Goal: Task Accomplishment & Management: Complete application form

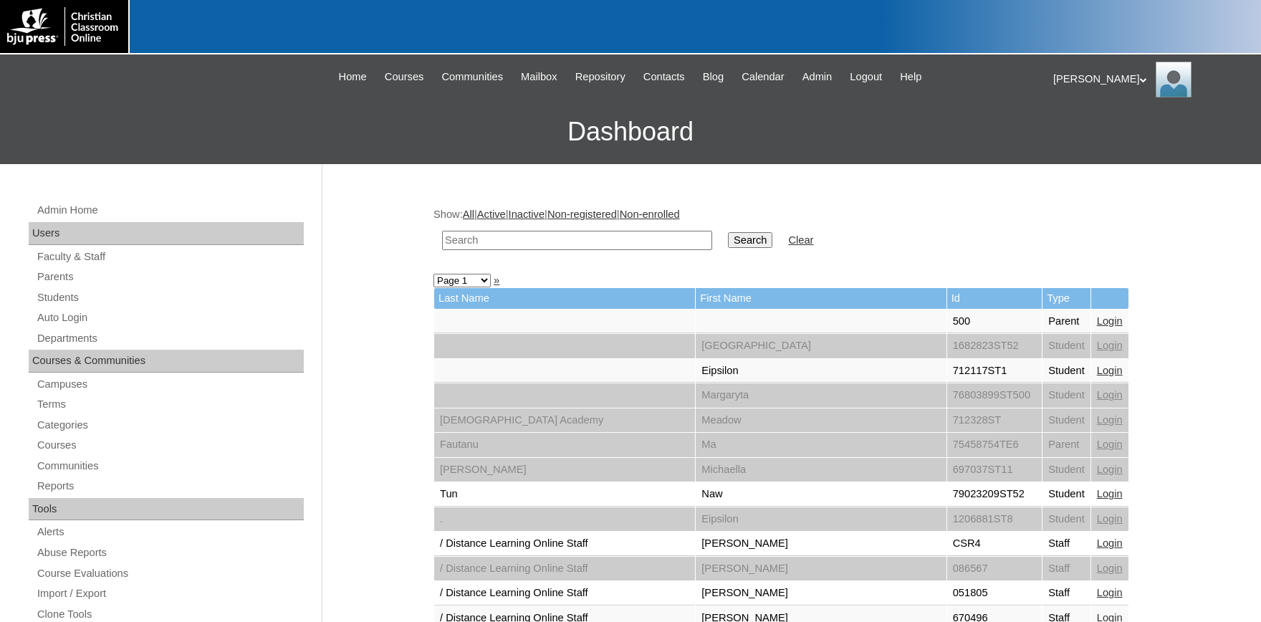
drag, startPoint x: 547, startPoint y: 239, endPoint x: 552, endPoint y: 226, distance: 14.5
click at [542, 244] on input "text" at bounding box center [577, 240] width 270 height 19
type input "696103"
click at [728, 232] on input "Search" at bounding box center [750, 240] width 44 height 16
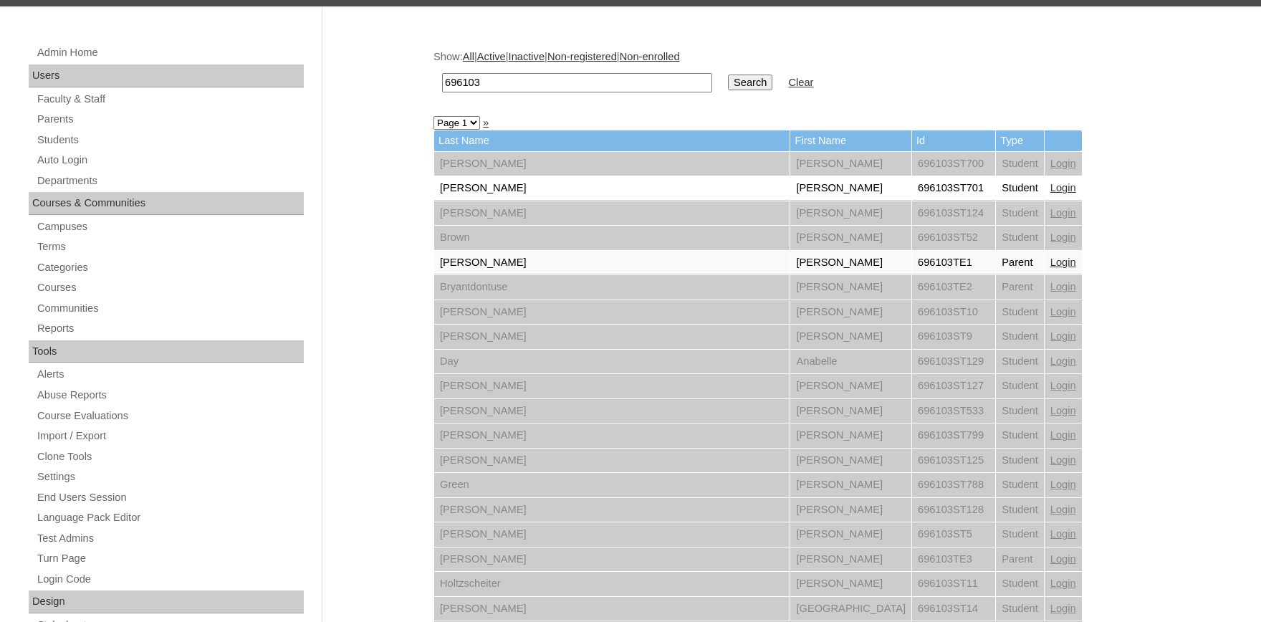
scroll to position [79, 0]
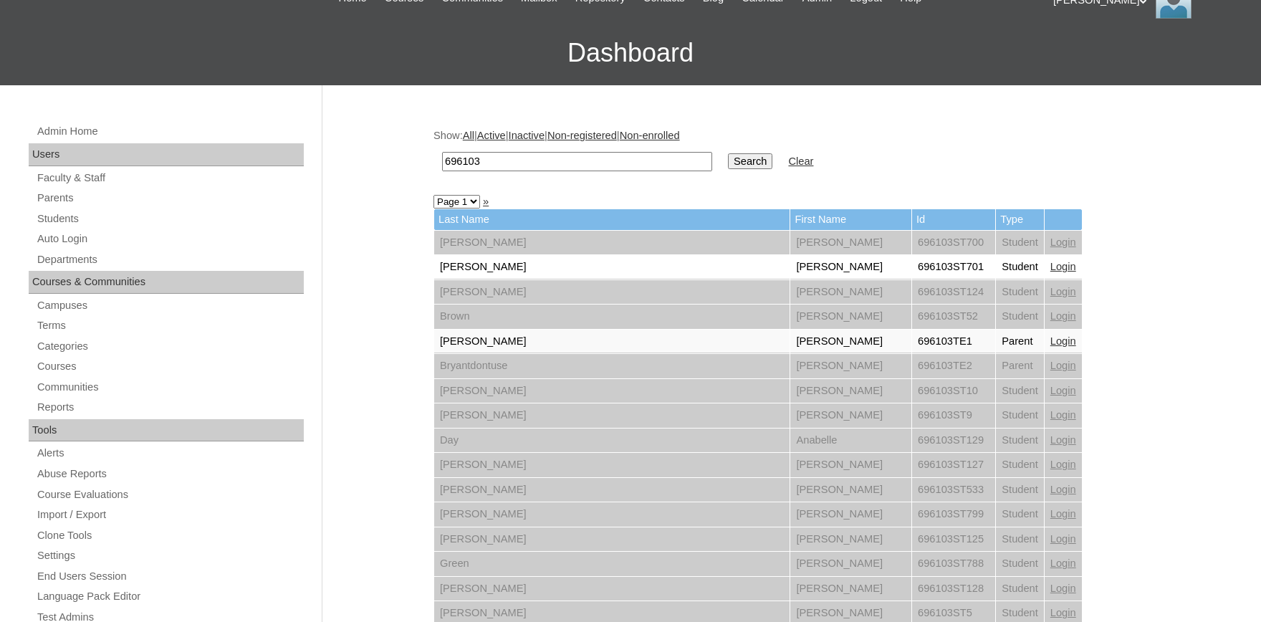
click at [510, 163] on input "696103" at bounding box center [577, 161] width 270 height 19
type input "696103ST2520"
click at [728, 153] on input "Search" at bounding box center [750, 161] width 44 height 16
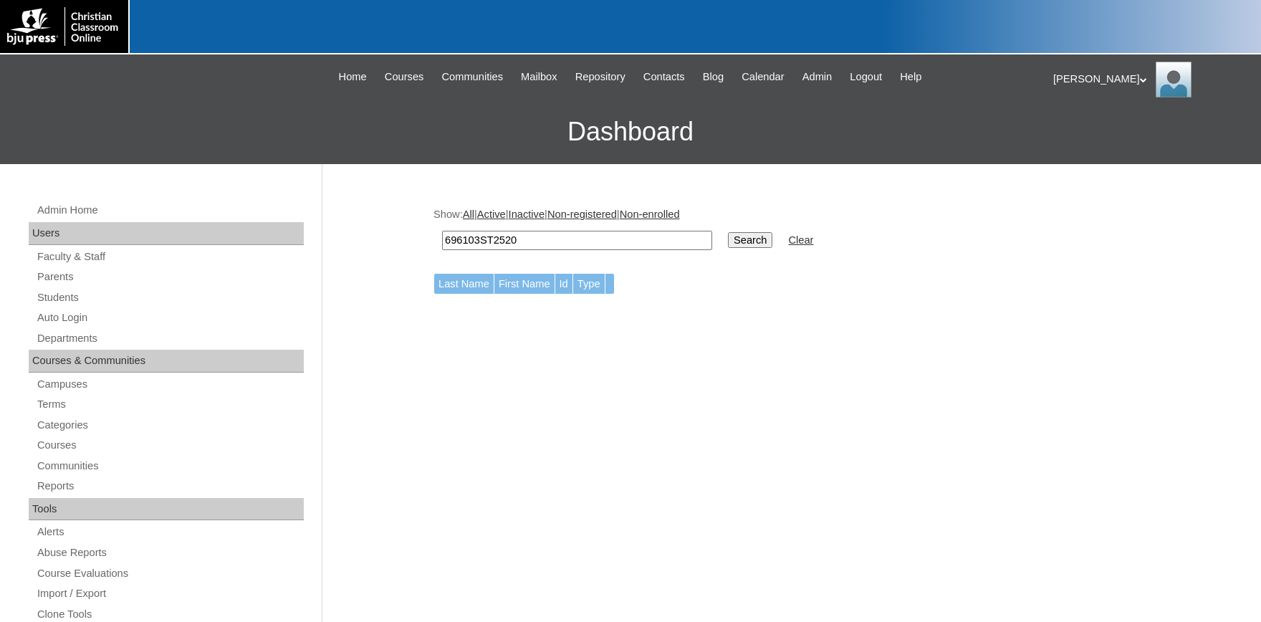
drag, startPoint x: 537, startPoint y: 241, endPoint x: 373, endPoint y: 236, distance: 163.4
click at [442, 235] on input "696103ST2520" at bounding box center [577, 240] width 270 height 19
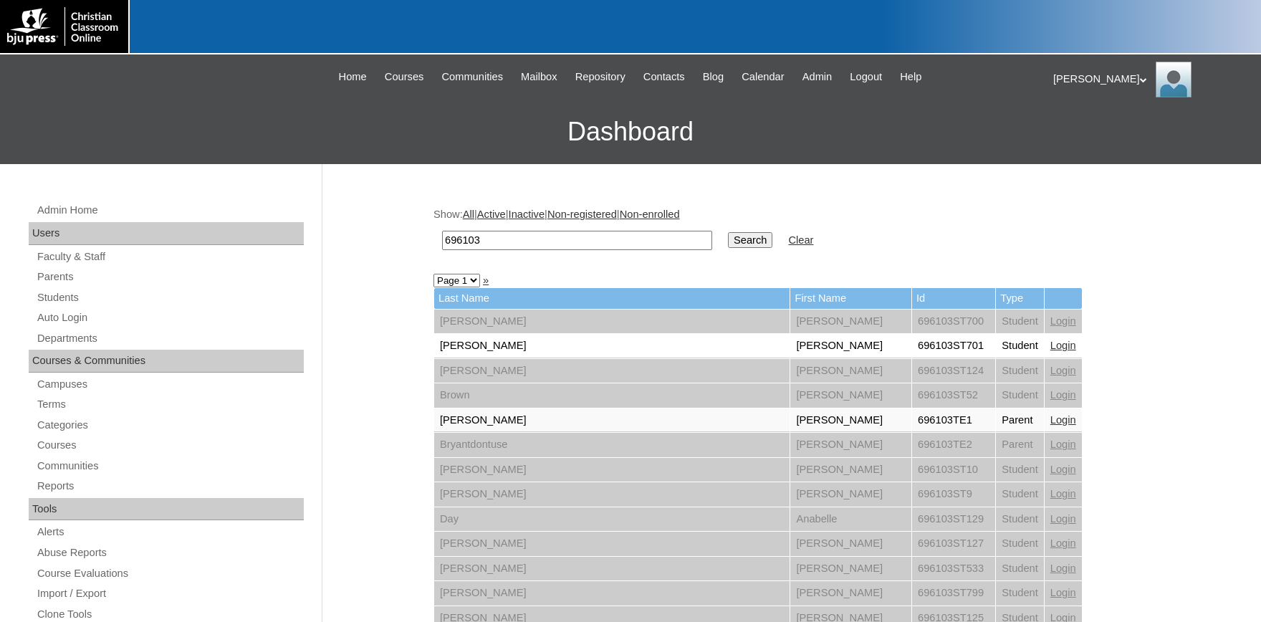
scroll to position [79, 0]
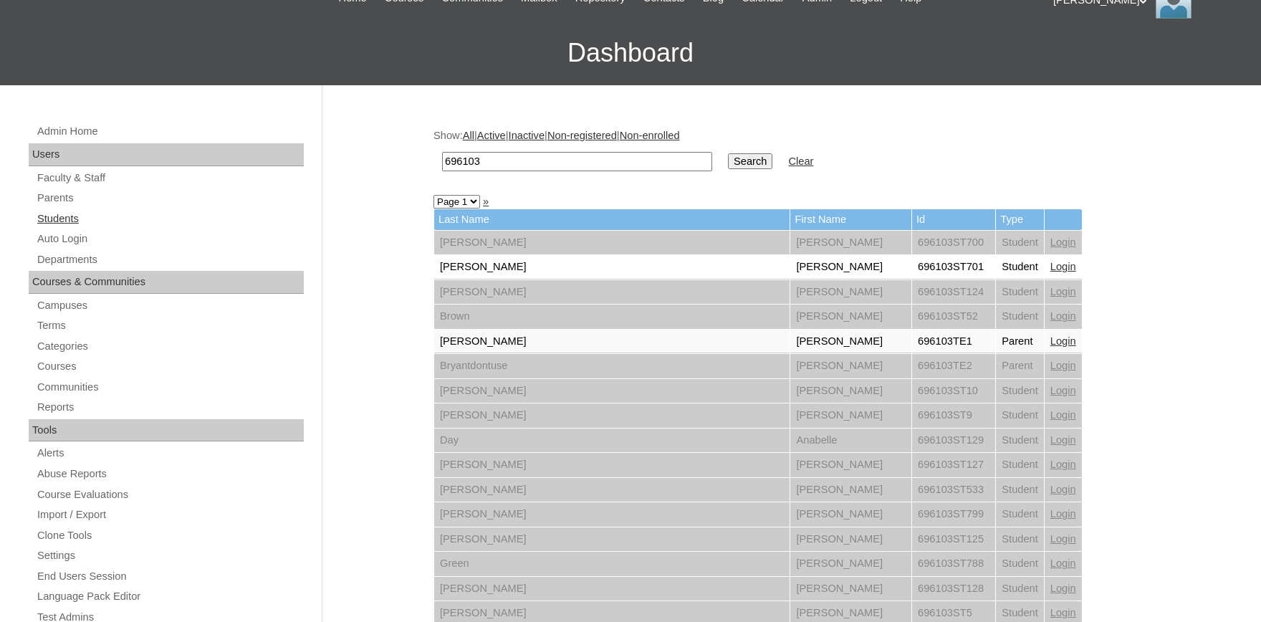
click at [72, 220] on link "Students" at bounding box center [170, 219] width 268 height 18
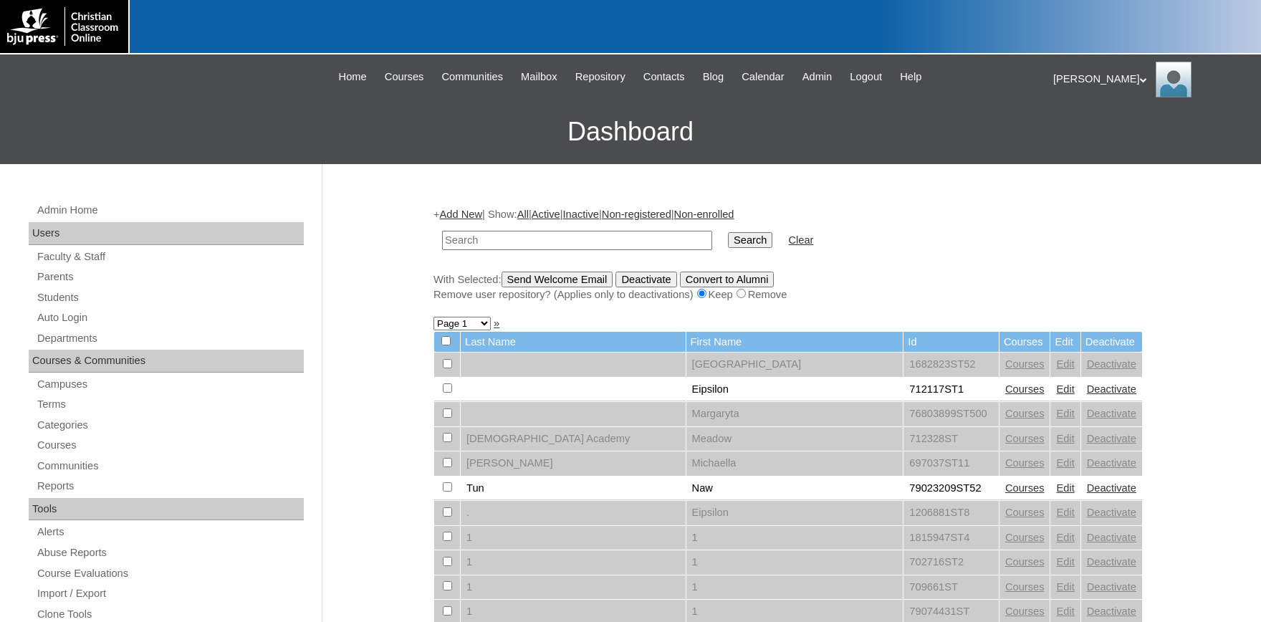
click at [474, 214] on link "Add New" at bounding box center [461, 214] width 42 height 11
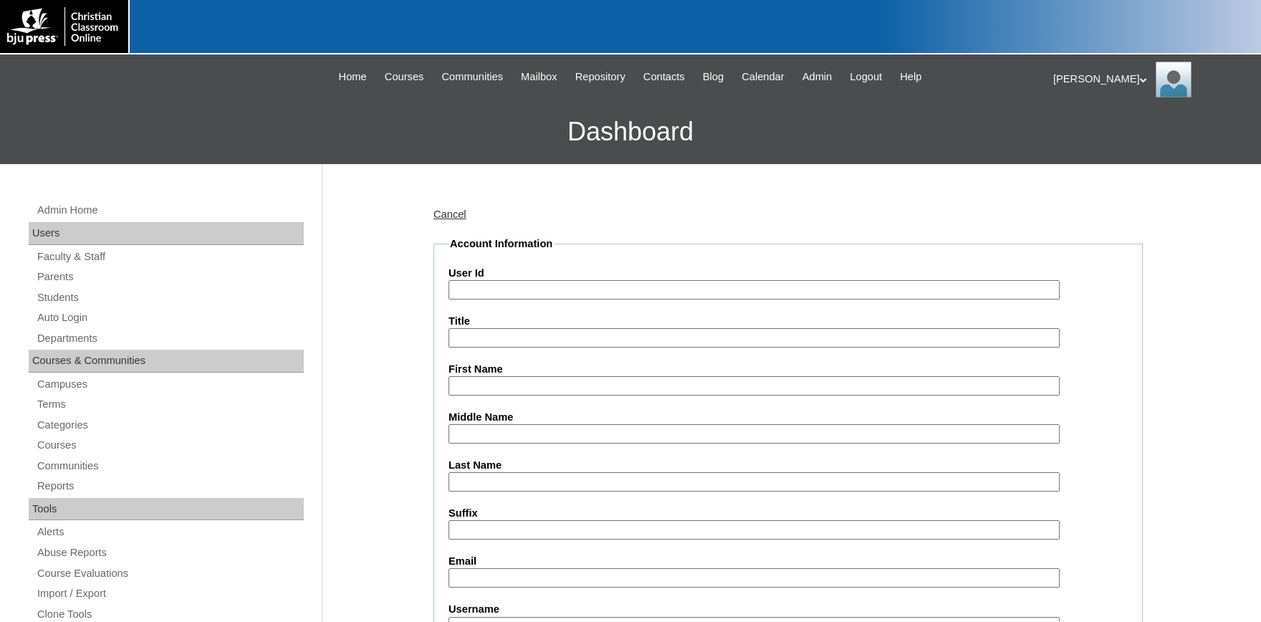
paste input "696103ST2520"
type input "696103ST2520"
click at [518, 384] on input "First Name" at bounding box center [754, 385] width 611 height 19
type input "c"
type input "[PERSON_NAME]"
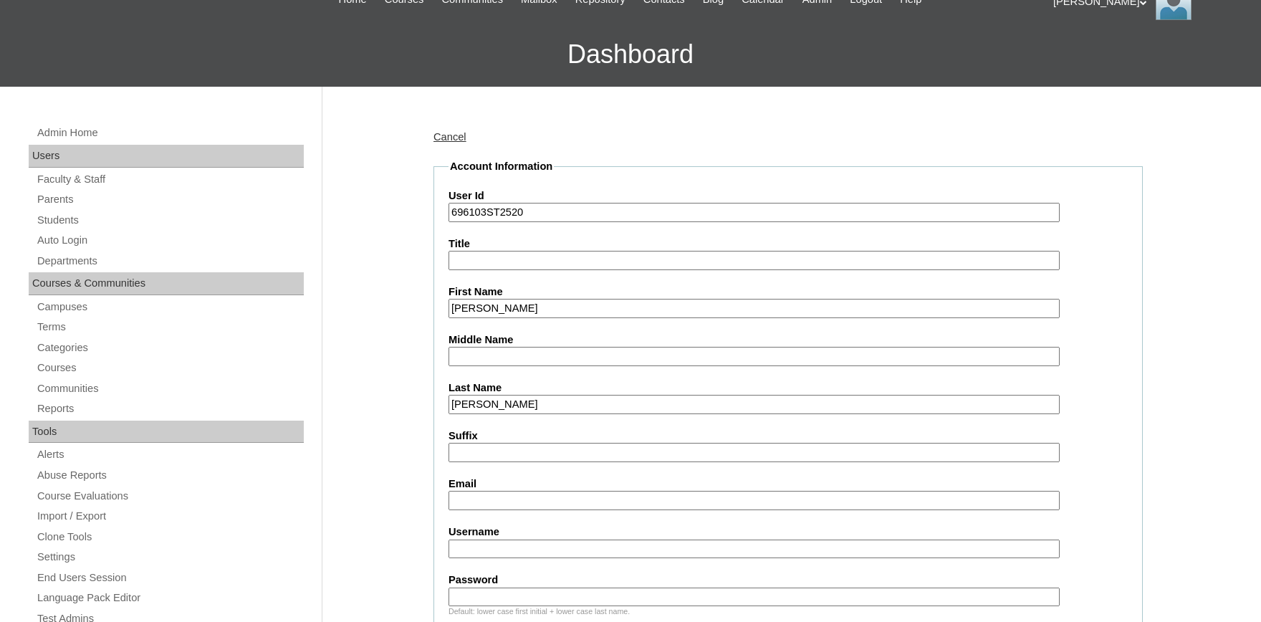
scroll to position [79, 0]
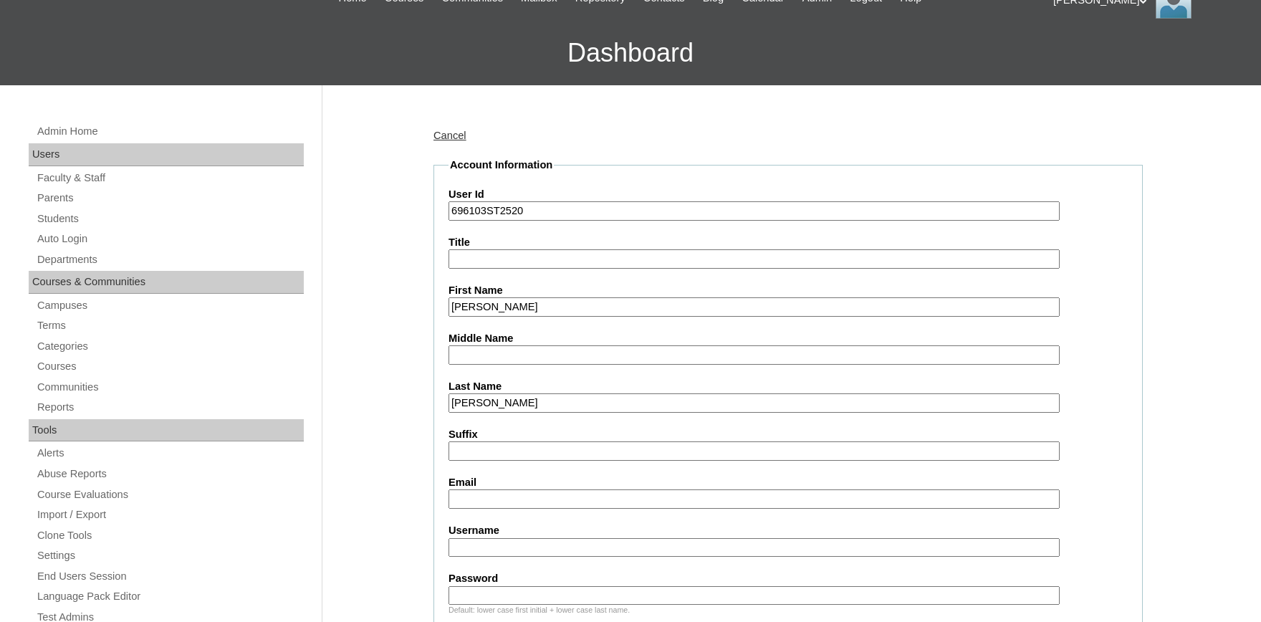
type input "[PERSON_NAME]"
click at [502, 492] on input "Email" at bounding box center [754, 498] width 611 height 19
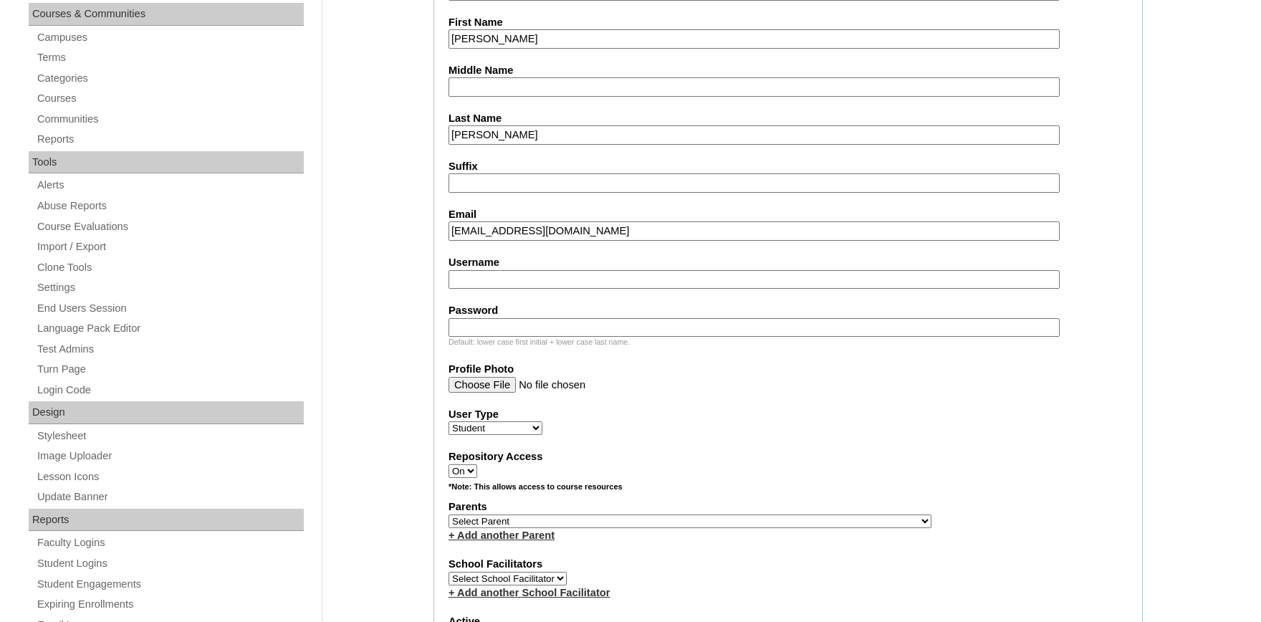
scroll to position [394, 0]
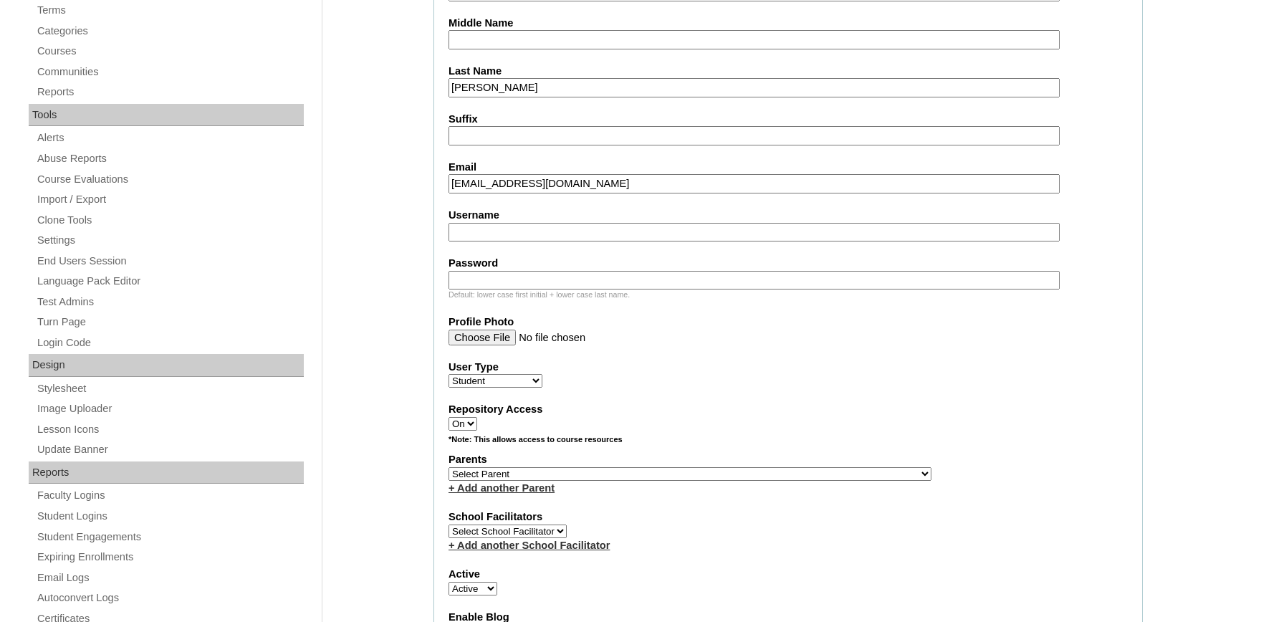
type input "cpalacios26@sabcm.org"
click option "Bryantdontuse, Tonya" at bounding box center [0, 0] width 0 height 0
select select "20881"
click option "Bryant, Tonya" at bounding box center [0, 0] width 0 height 0
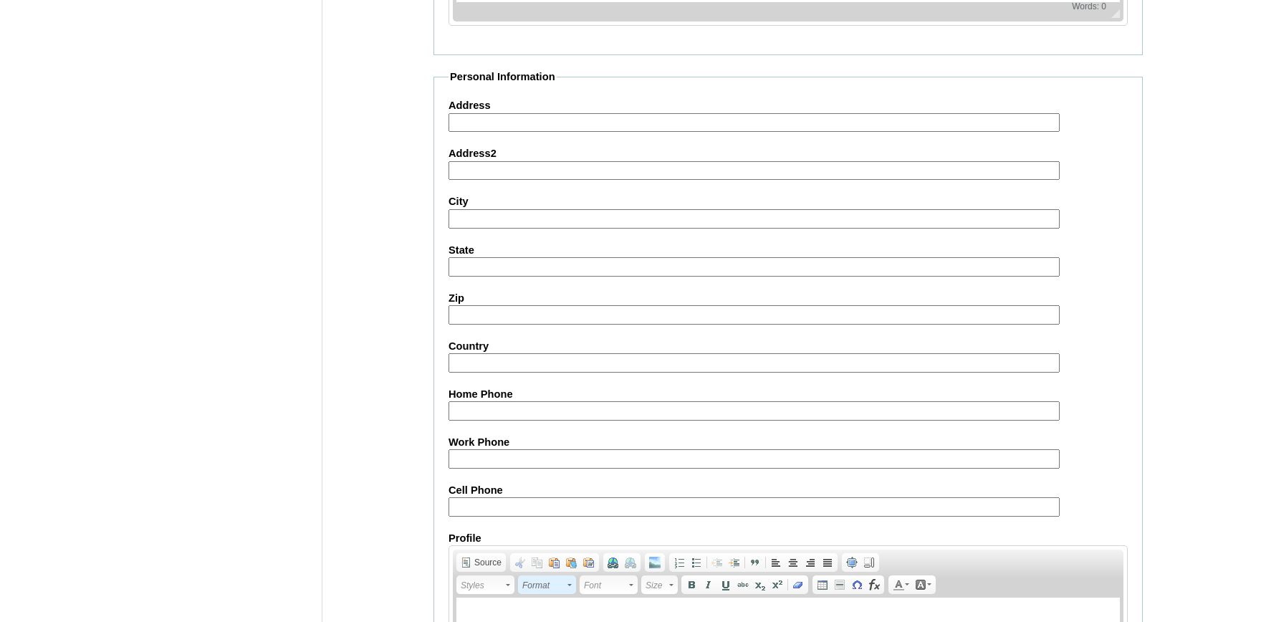
scroll to position [1574, 0]
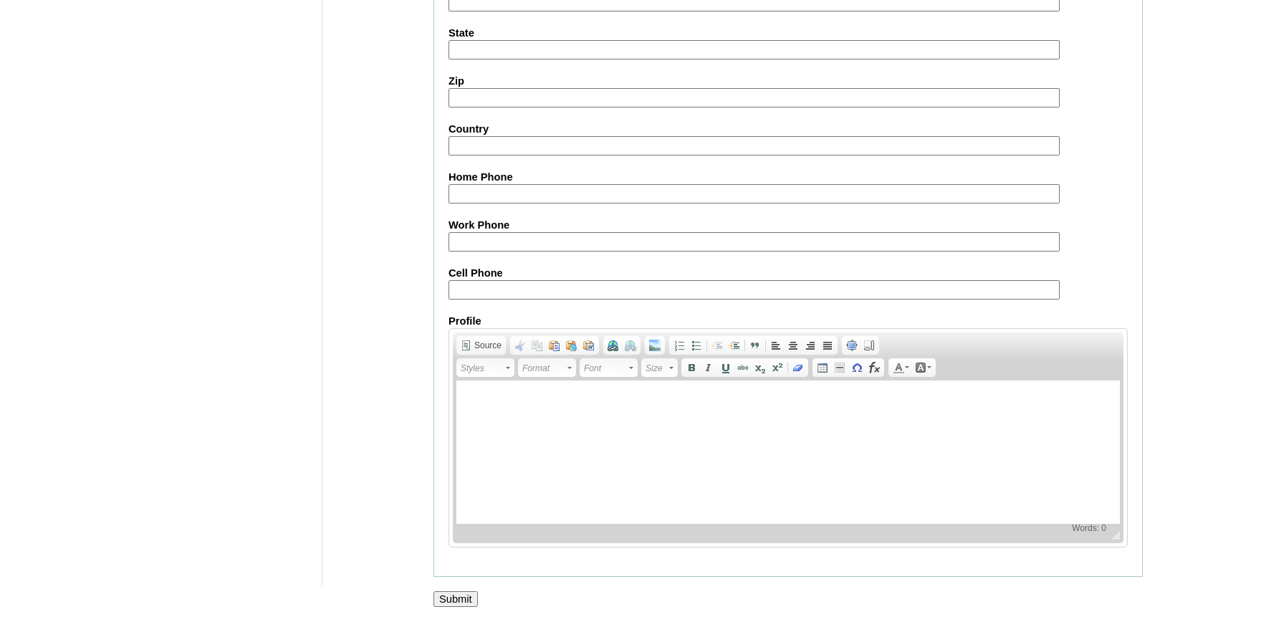
click at [462, 593] on input "Submit" at bounding box center [456, 599] width 44 height 16
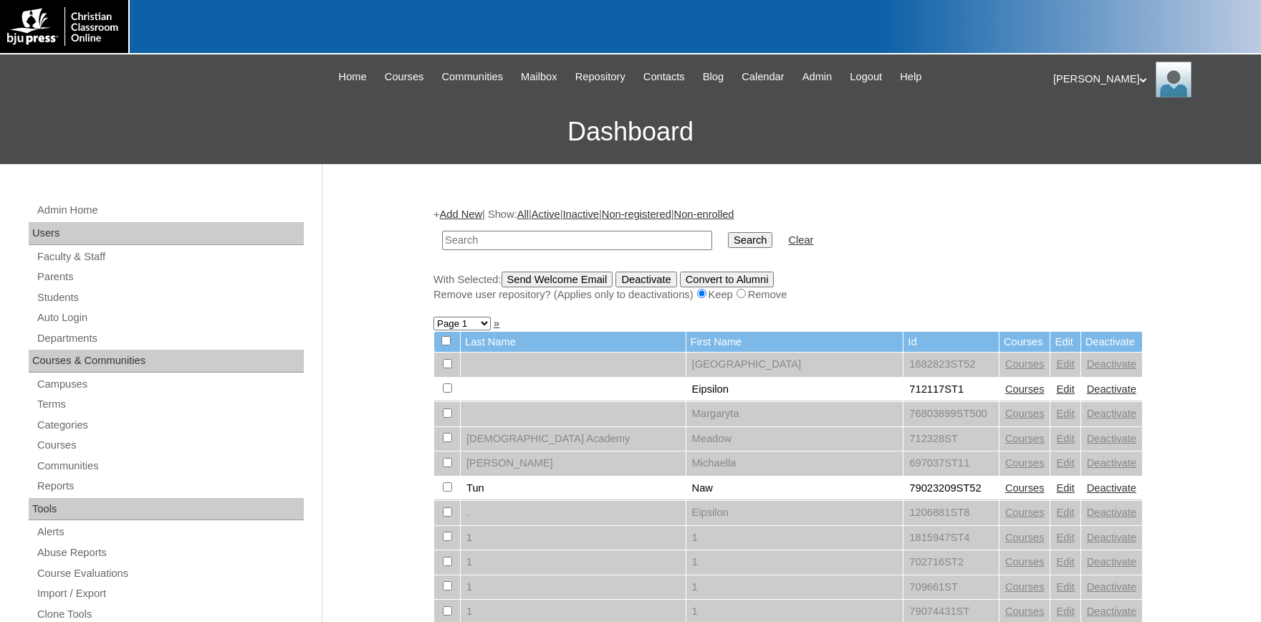
click at [535, 245] on input "text" at bounding box center [577, 240] width 270 height 19
type input "696103ST2520"
click at [728, 241] on input "Search" at bounding box center [750, 240] width 44 height 16
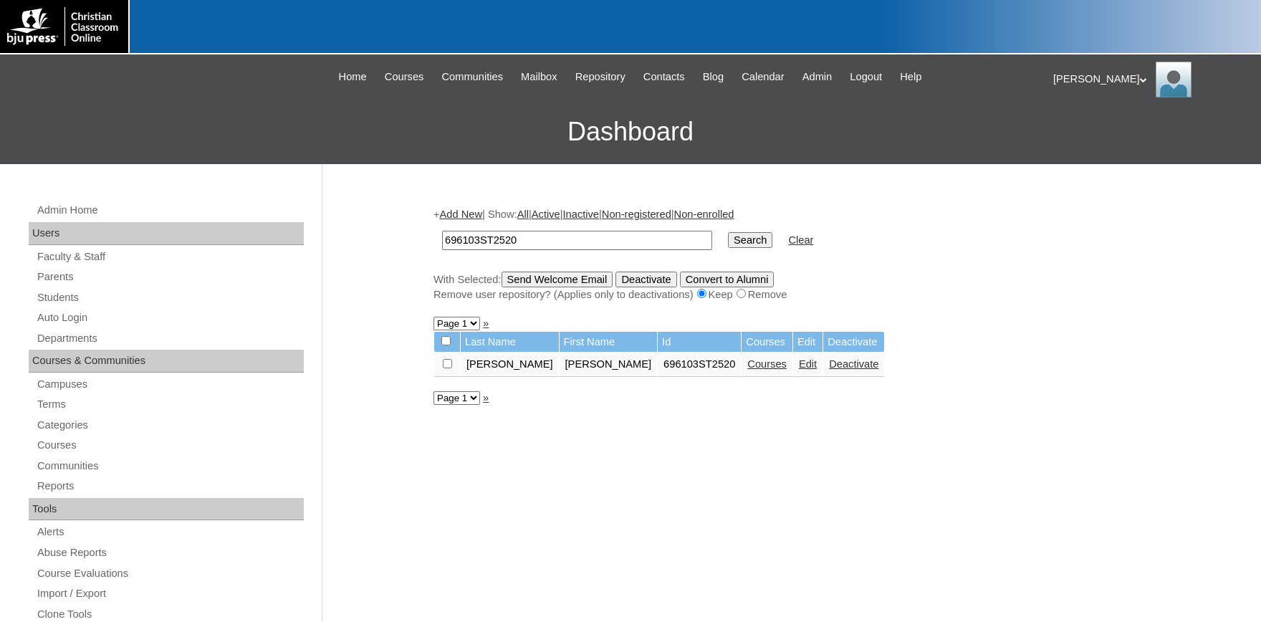
click at [747, 369] on link "Courses" at bounding box center [766, 363] width 39 height 11
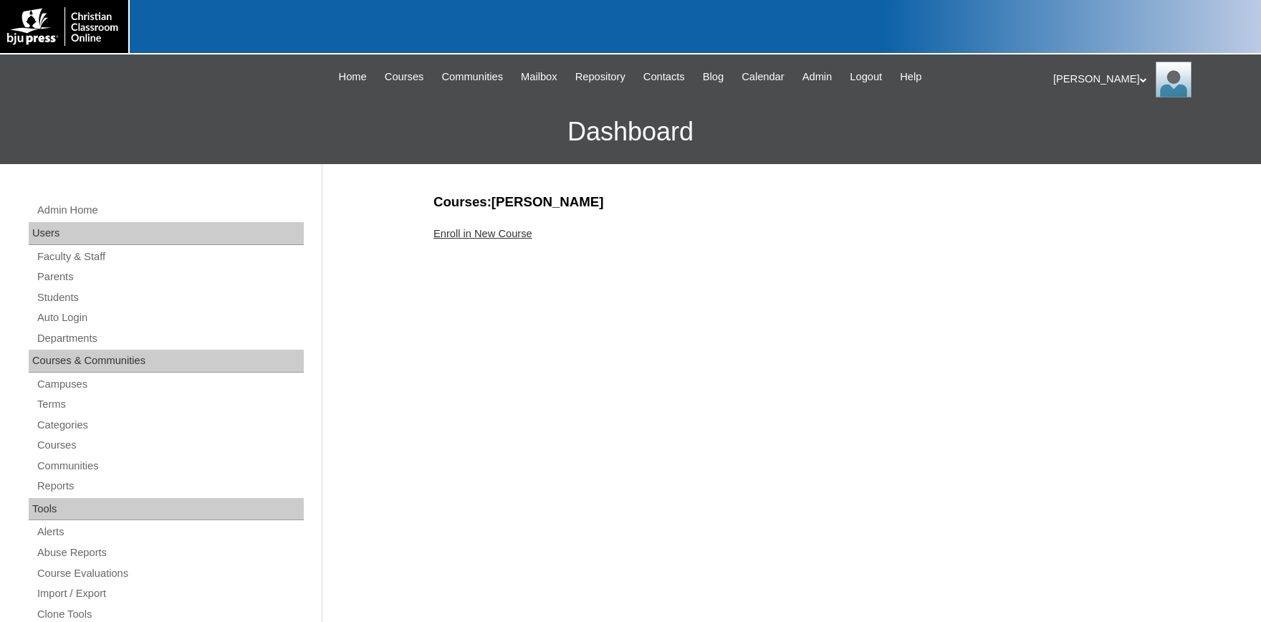
click at [517, 233] on link "Enroll in New Course" at bounding box center [483, 233] width 99 height 11
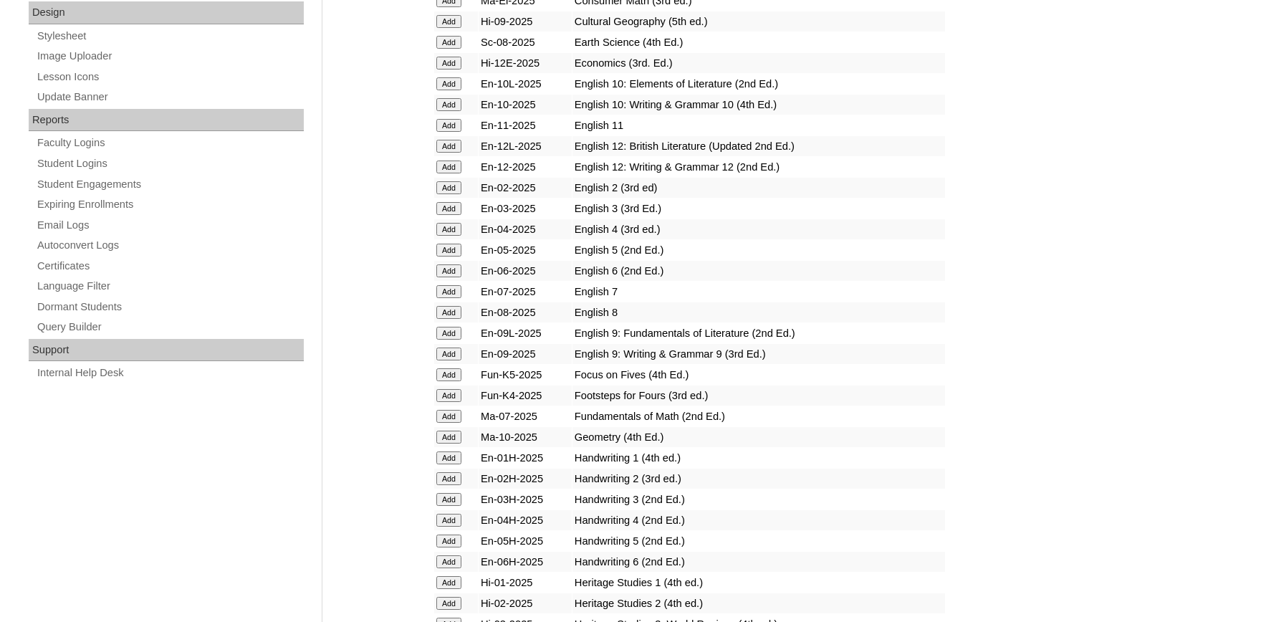
scroll to position [788, 0]
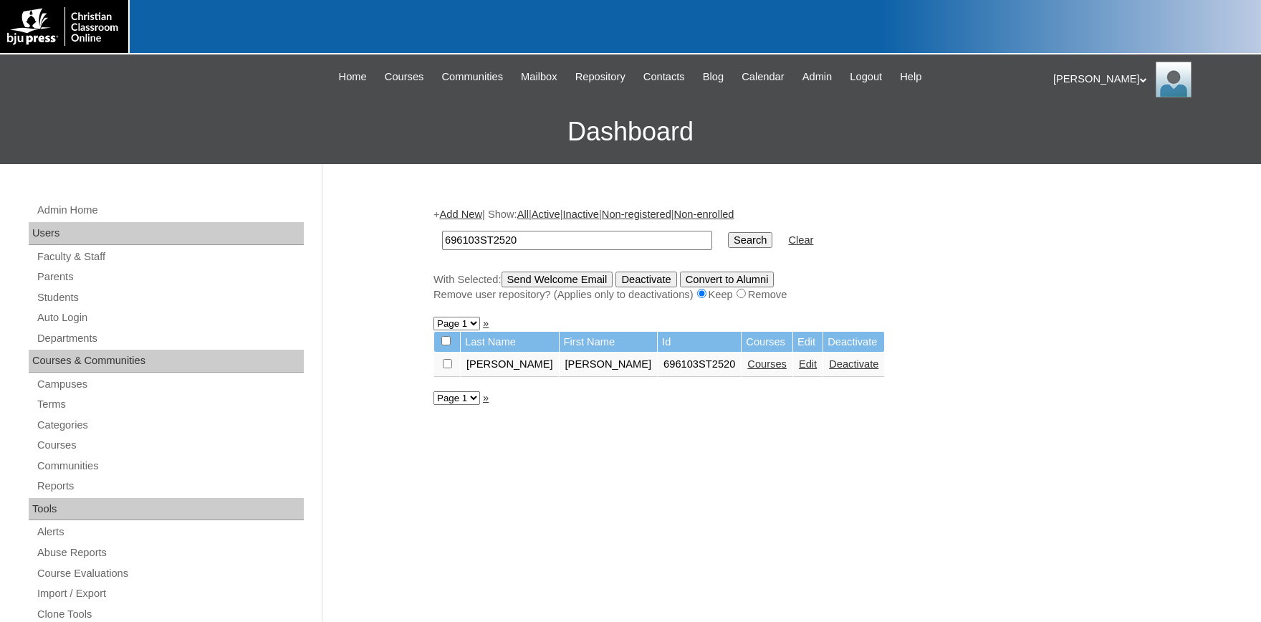
click at [448, 366] on input "checkbox" at bounding box center [447, 363] width 9 height 9
checkbox input "true"
click at [546, 284] on input "Send Welcome Email" at bounding box center [558, 280] width 112 height 16
